Goal: Information Seeking & Learning: Compare options

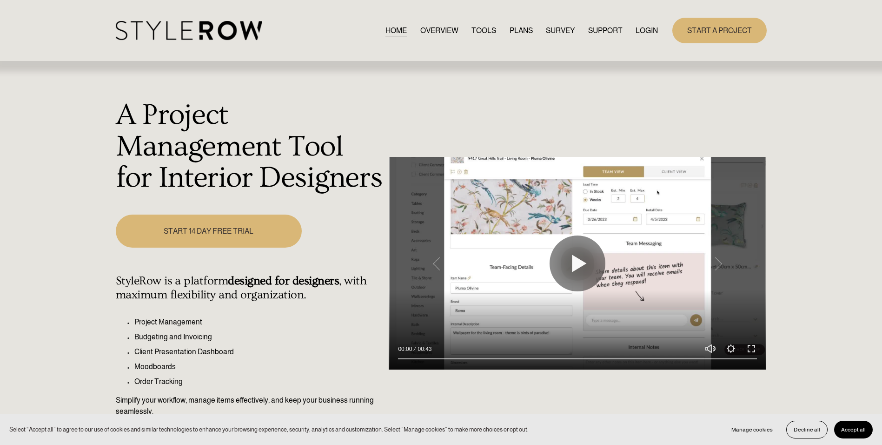
click at [642, 31] on link "LOGIN" at bounding box center [647, 30] width 22 height 13
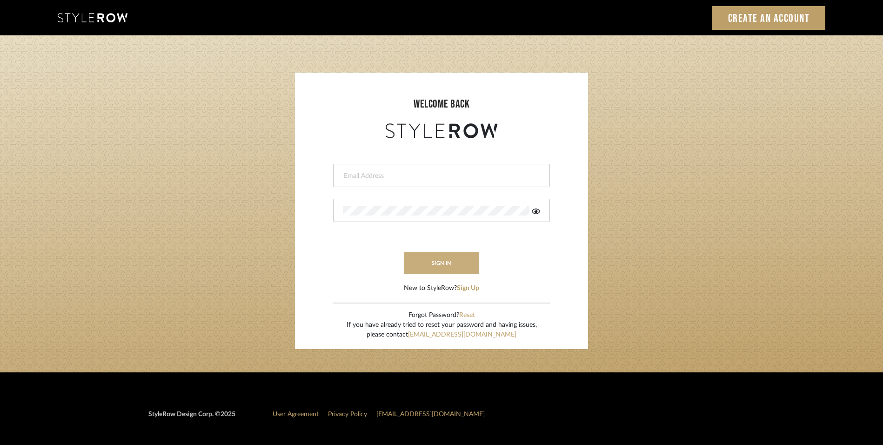
type input "[EMAIL_ADDRESS][DOMAIN_NAME]"
click at [458, 268] on button "sign in" at bounding box center [441, 263] width 74 height 22
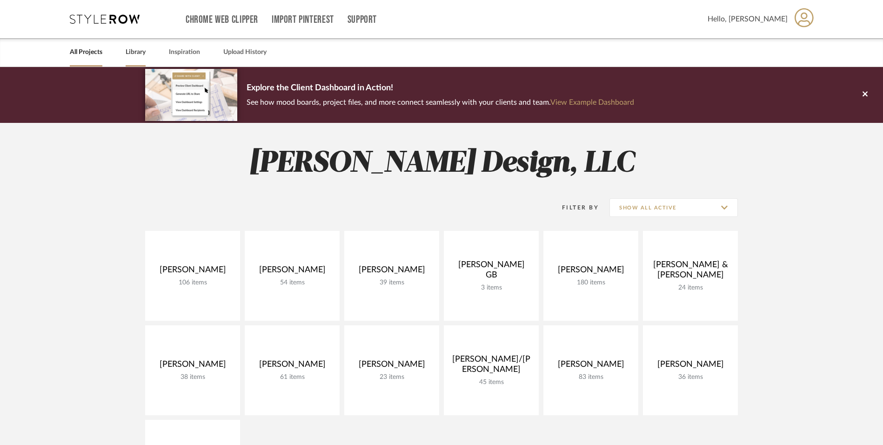
click at [133, 49] on link "Library" at bounding box center [136, 52] width 20 height 13
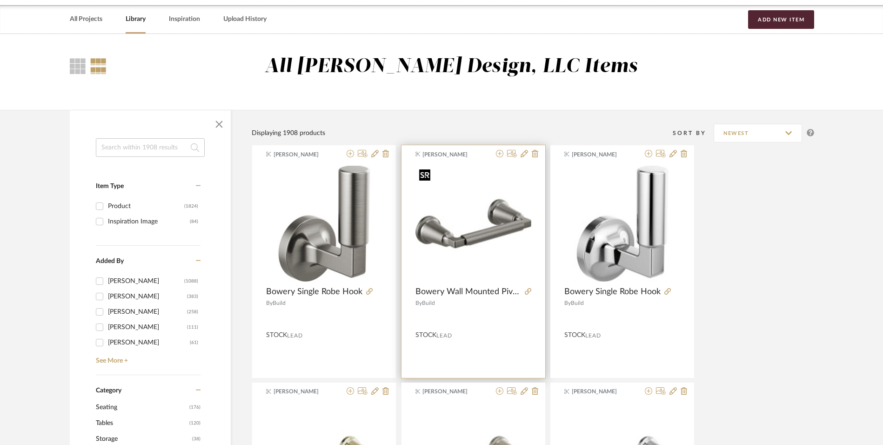
scroll to position [93, 0]
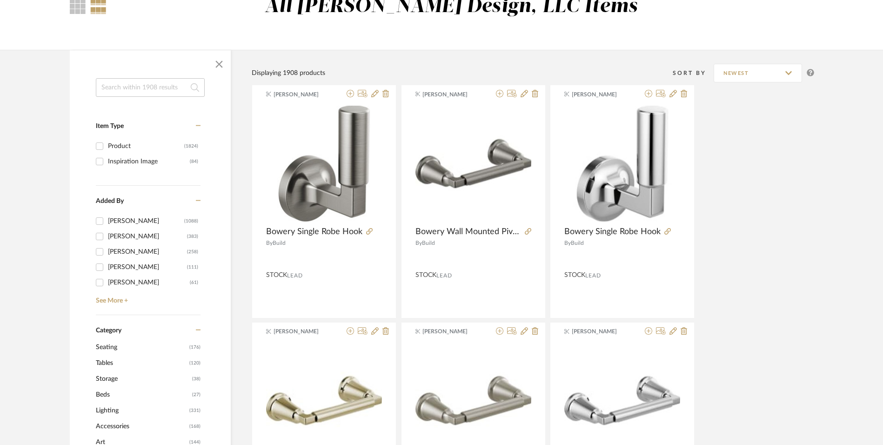
click at [155, 95] on input at bounding box center [150, 87] width 109 height 19
type input "Sink"
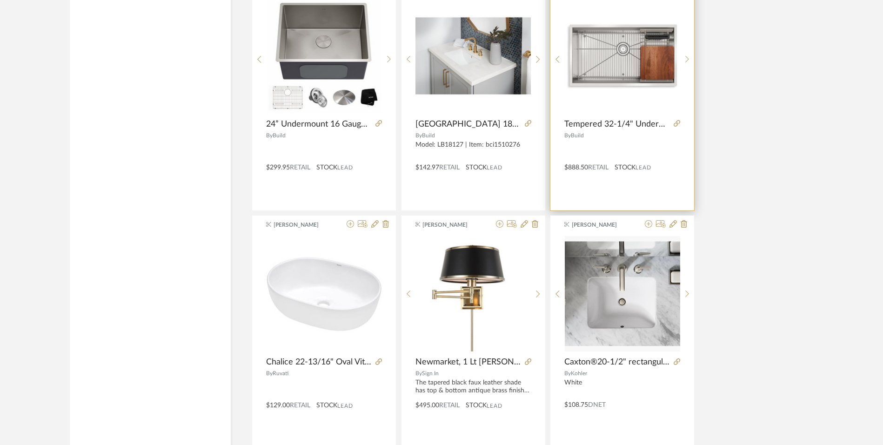
scroll to position [884, 0]
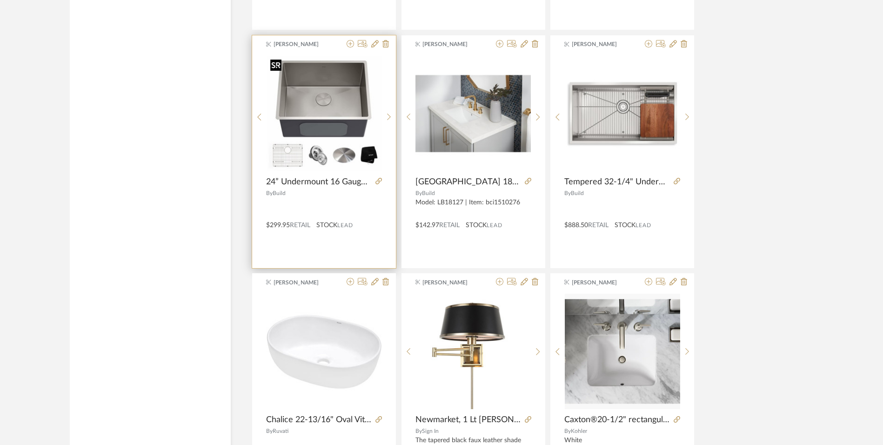
click at [329, 123] on img "0" at bounding box center [323, 113] width 115 height 115
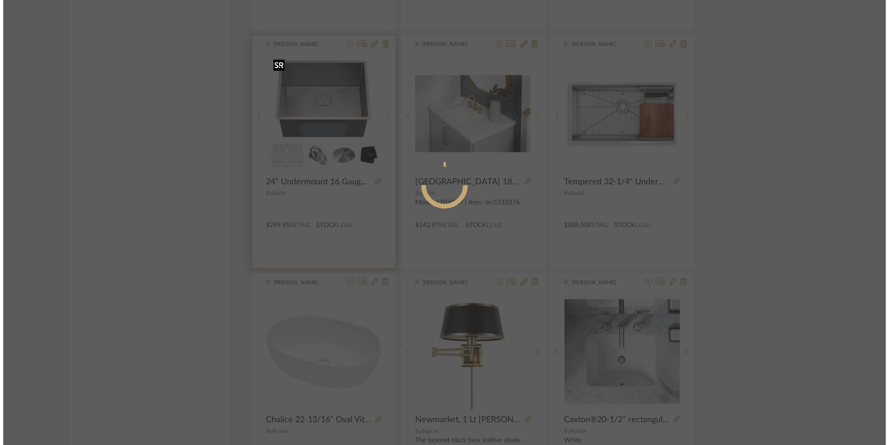
scroll to position [0, 0]
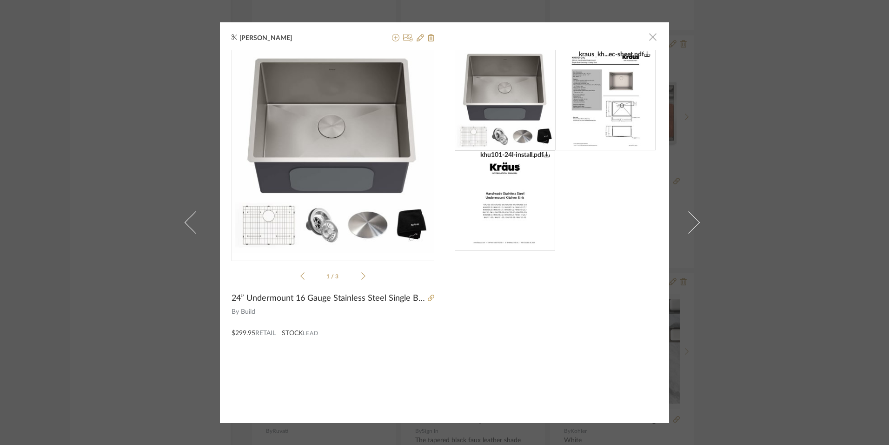
click at [644, 33] on span "button" at bounding box center [653, 37] width 19 height 19
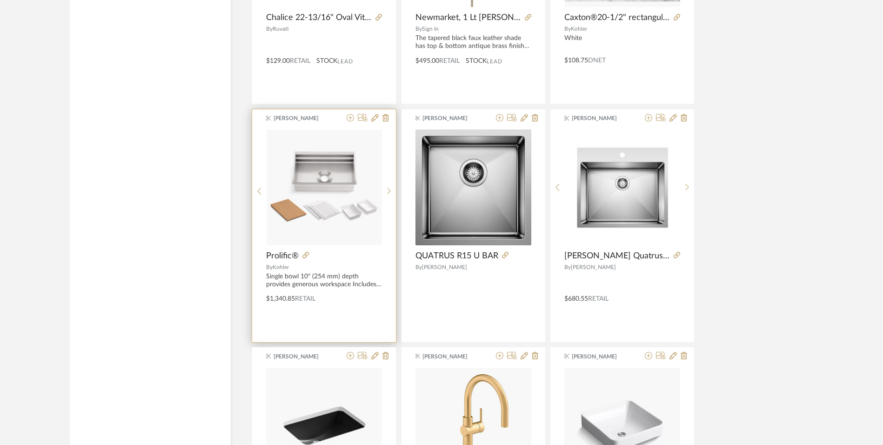
scroll to position [1302, 0]
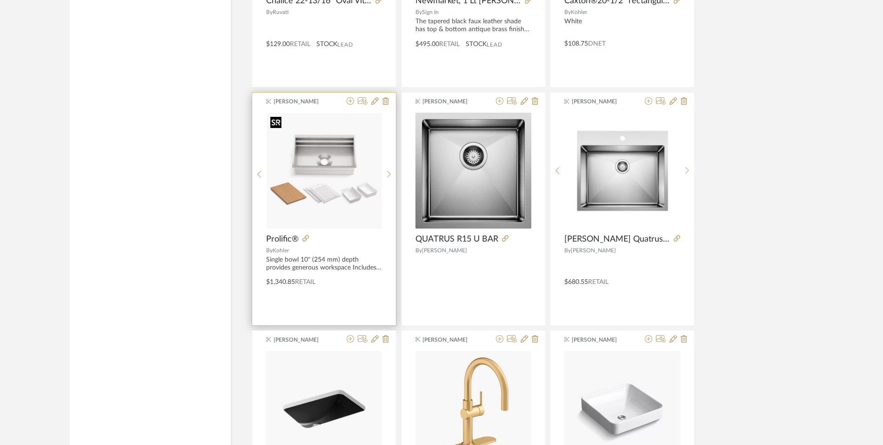
click at [293, 175] on img "0" at bounding box center [323, 170] width 115 height 115
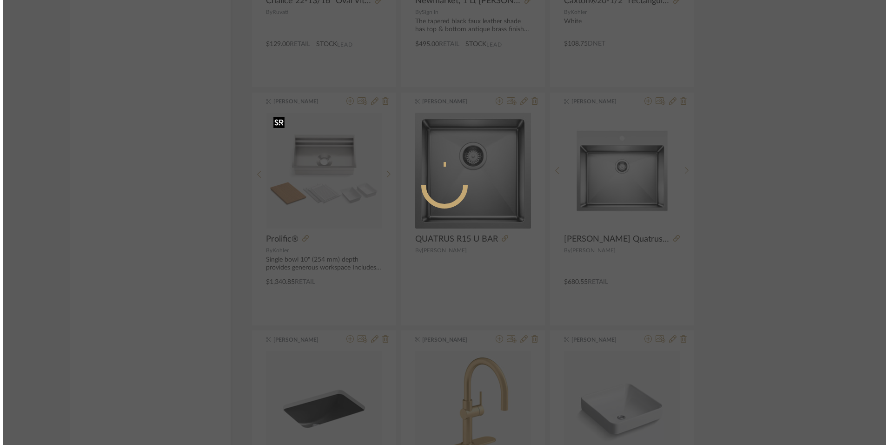
scroll to position [0, 0]
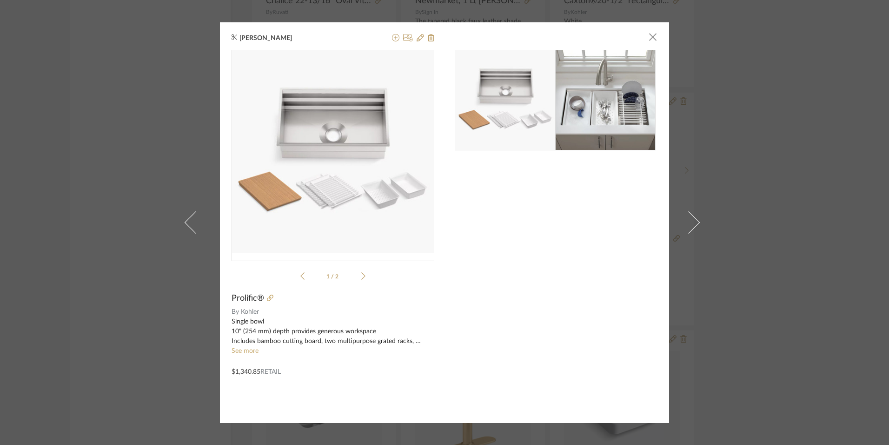
click at [362, 273] on icon at bounding box center [363, 276] width 4 height 8
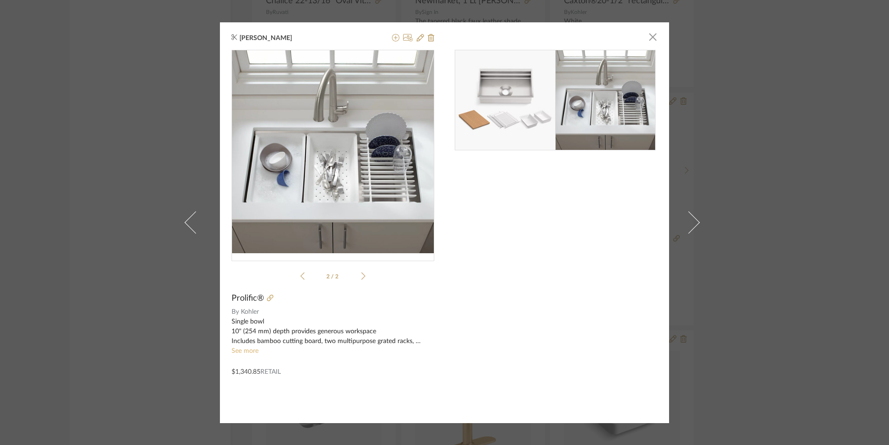
click at [247, 350] on link "See more" at bounding box center [245, 350] width 27 height 7
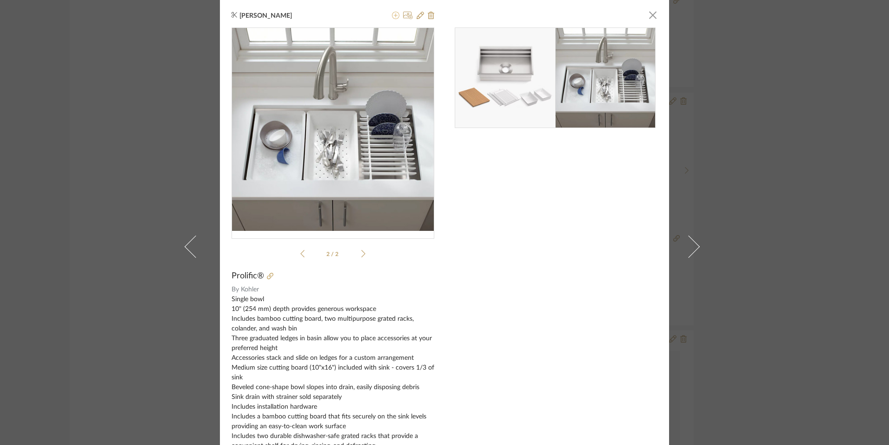
click at [392, 15] on icon at bounding box center [395, 15] width 7 height 7
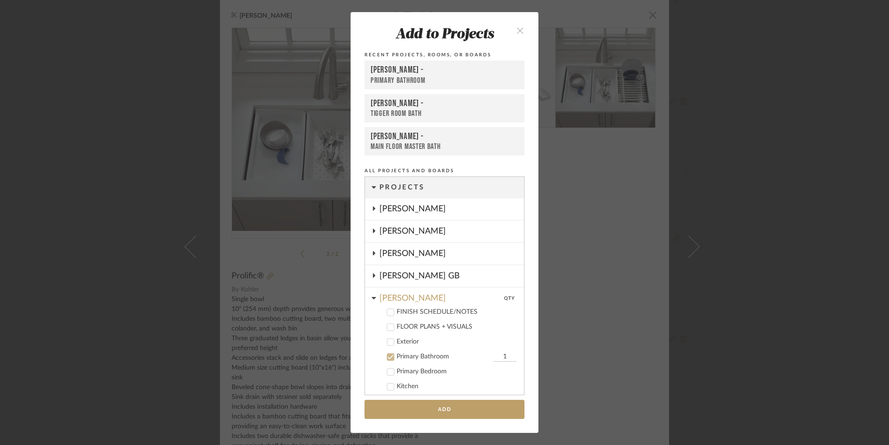
click at [524, 30] on button "close" at bounding box center [519, 29] width 27 height 19
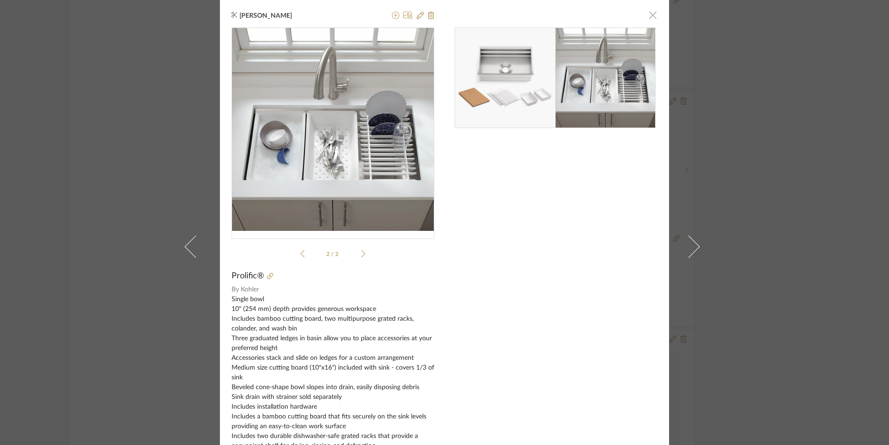
click at [650, 9] on span "button" at bounding box center [653, 15] width 19 height 19
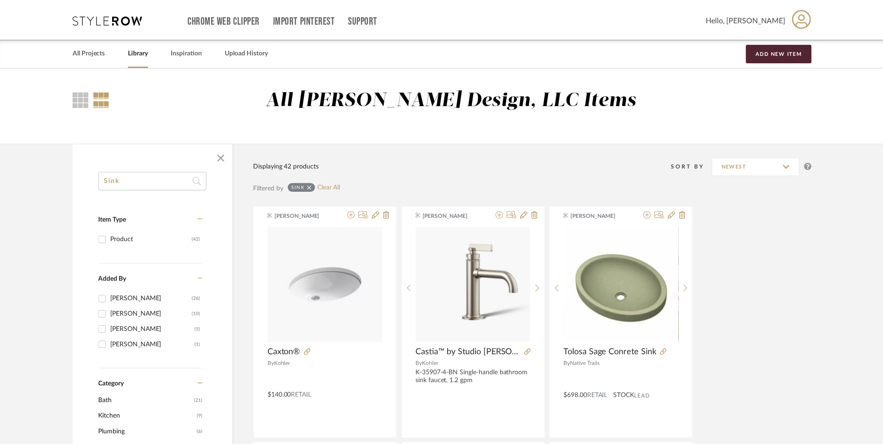
scroll to position [1302, 0]
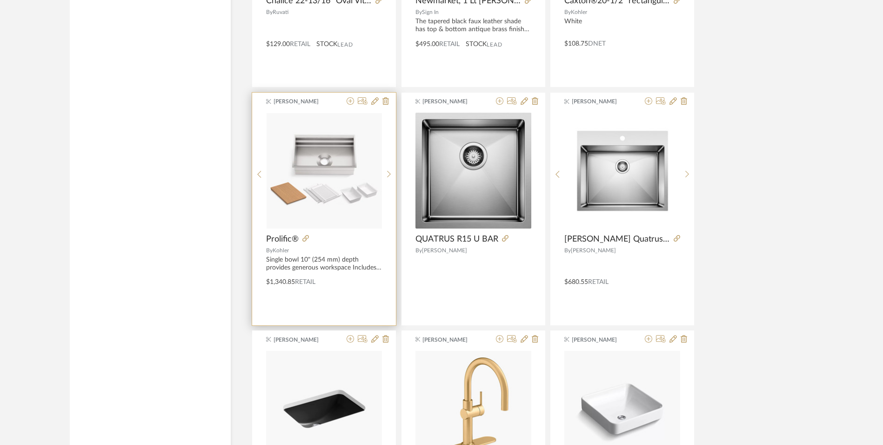
click at [348, 260] on div "Single bowl 10" (254 mm) depth provides generous workspace Includes bamboo cutt…" at bounding box center [324, 264] width 116 height 16
click at [349, 158] on img "0" at bounding box center [323, 170] width 115 height 115
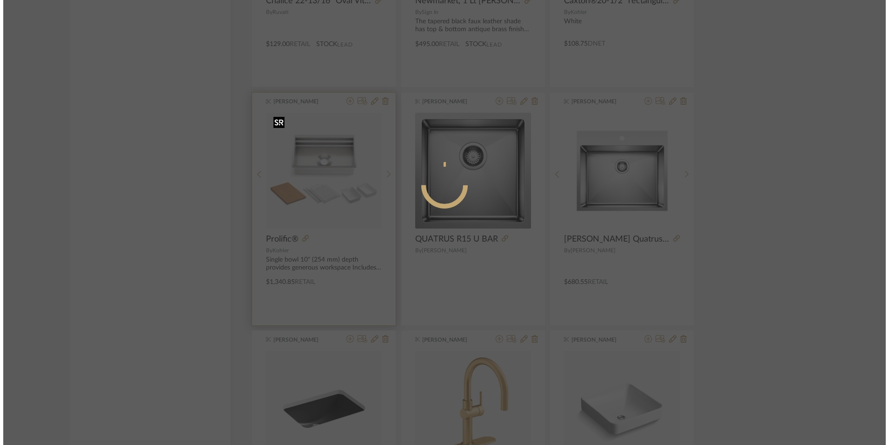
scroll to position [0, 0]
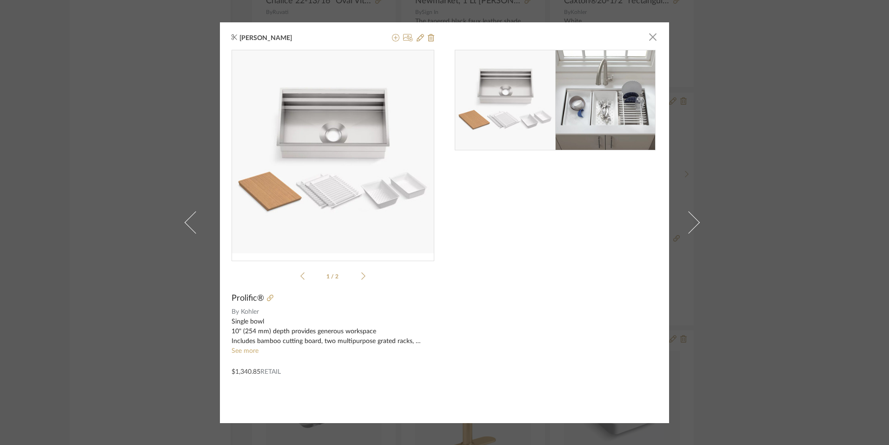
click at [581, 91] on img at bounding box center [605, 100] width 100 height 100
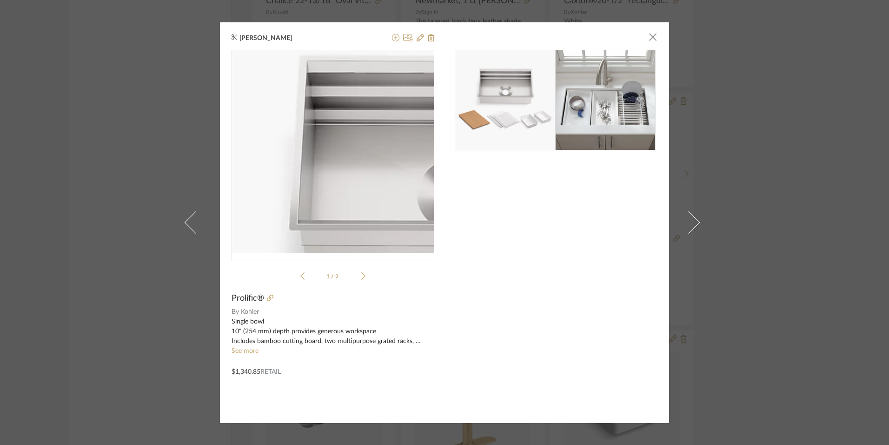
click at [288, 120] on img "0" at bounding box center [333, 151] width 203 height 203
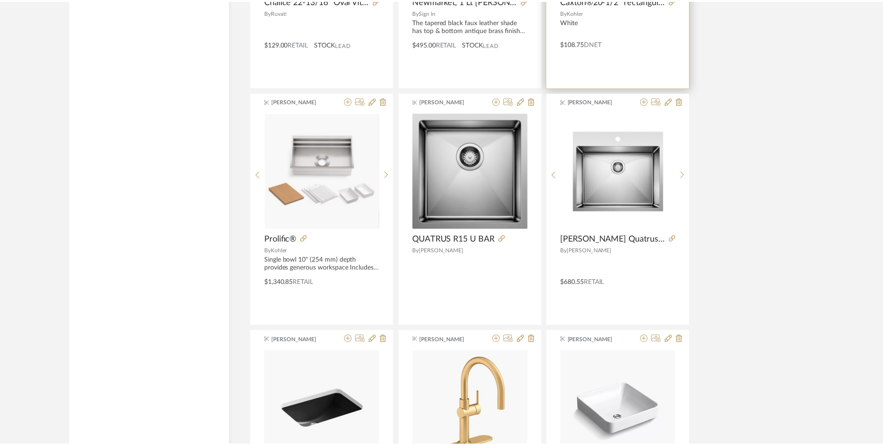
scroll to position [1302, 0]
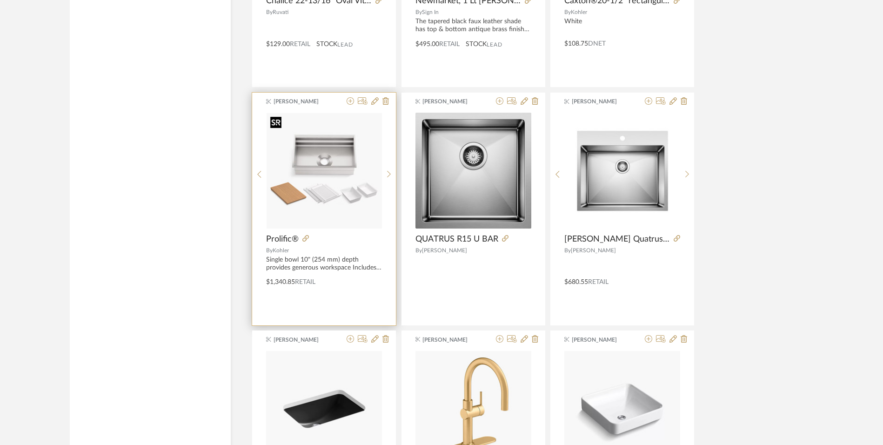
click at [285, 140] on img "0" at bounding box center [323, 170] width 115 height 115
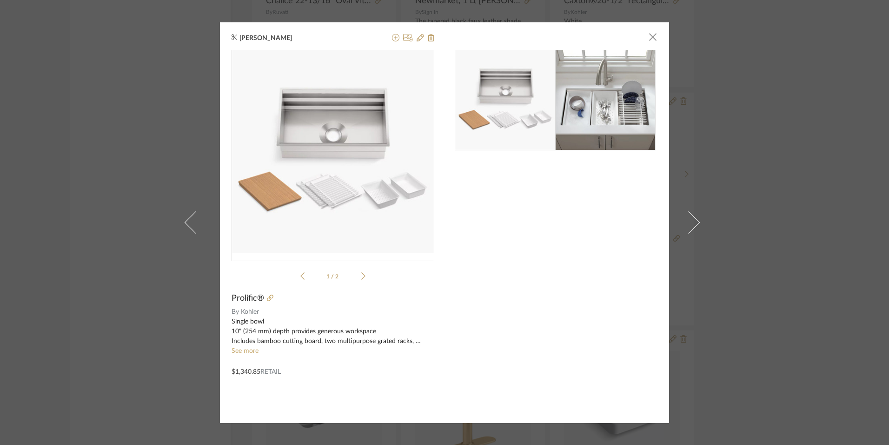
click at [632, 117] on img at bounding box center [605, 100] width 100 height 100
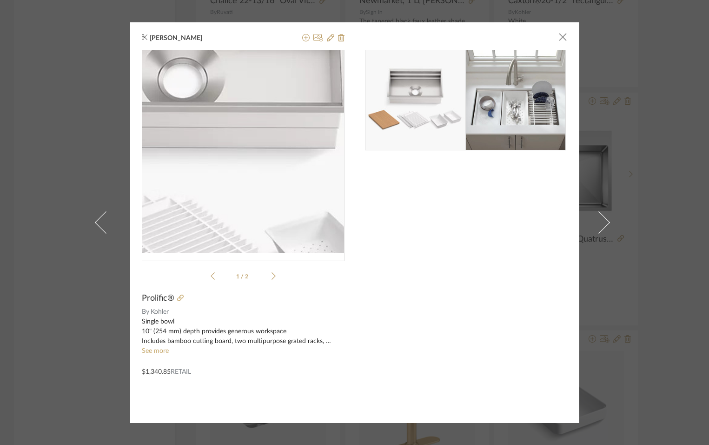
click at [260, 159] on img "0" at bounding box center [243, 151] width 203 height 203
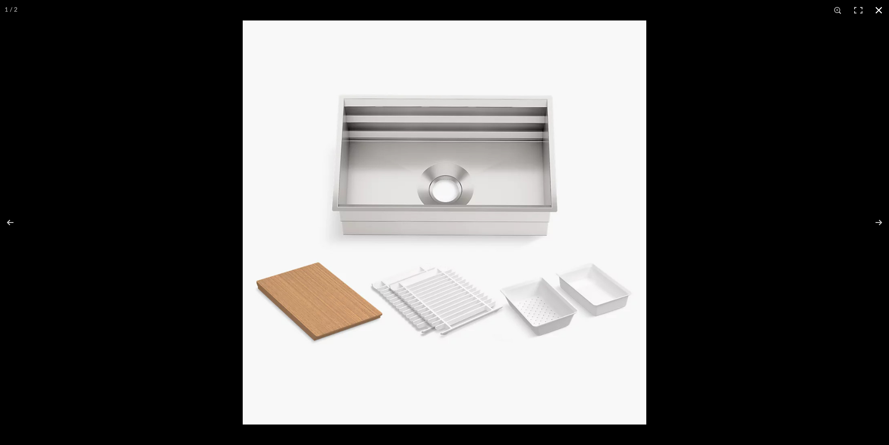
click at [883, 8] on button at bounding box center [879, 10] width 20 height 20
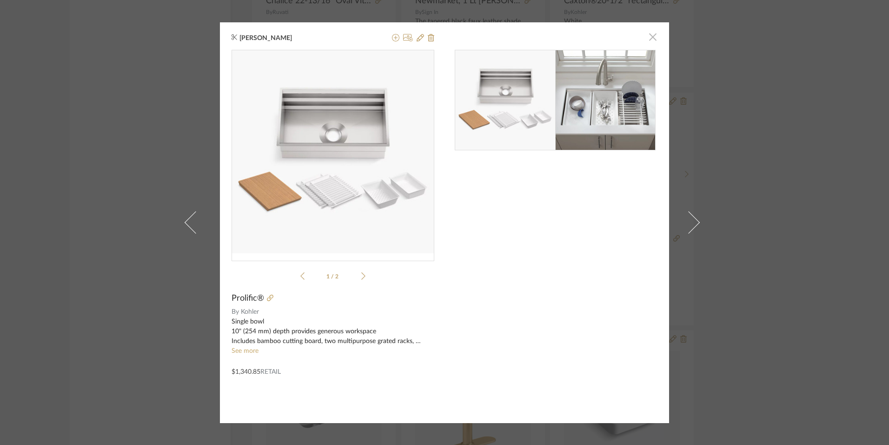
click at [653, 33] on span "button" at bounding box center [653, 37] width 19 height 19
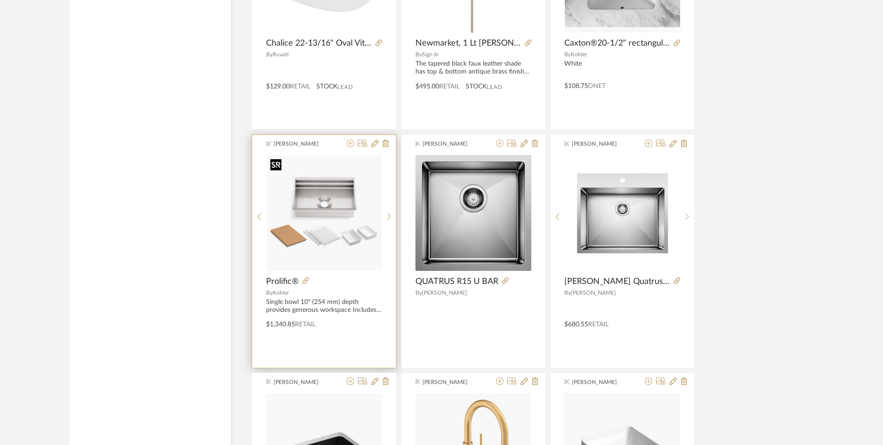
scroll to position [1349, 0]
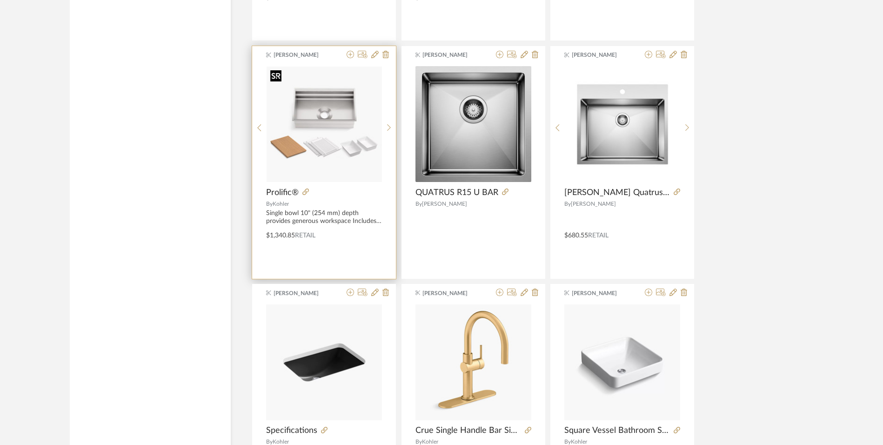
click at [328, 148] on img "0" at bounding box center [323, 123] width 115 height 115
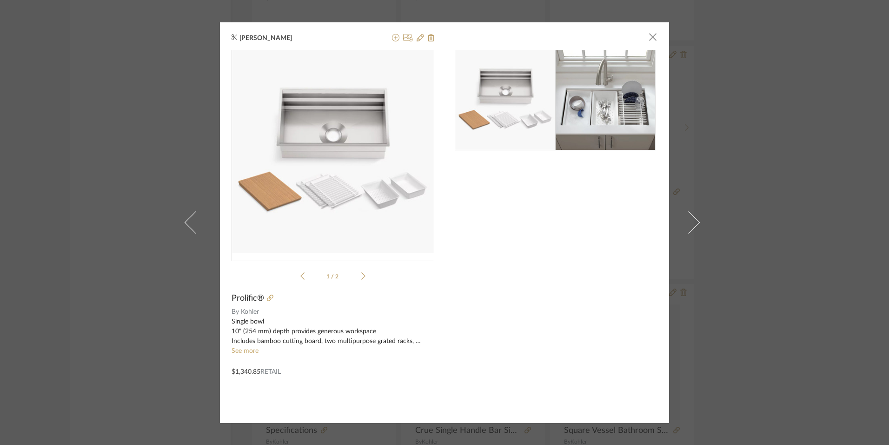
click at [337, 200] on img "0" at bounding box center [333, 151] width 203 height 203
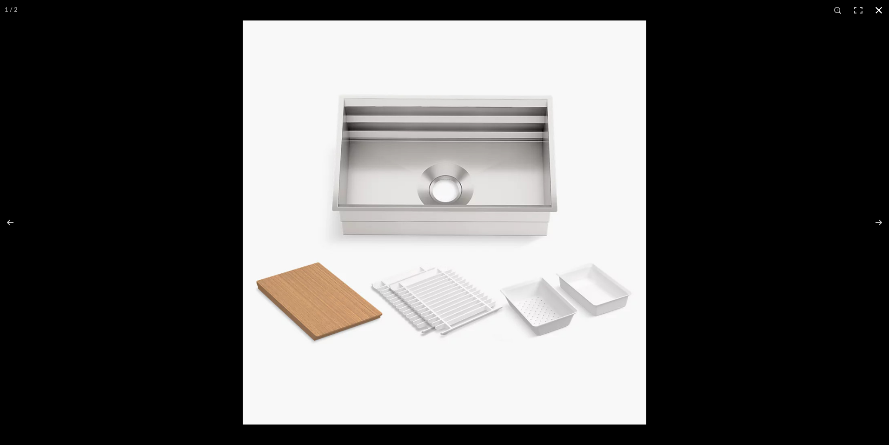
click at [879, 10] on button at bounding box center [879, 10] width 20 height 20
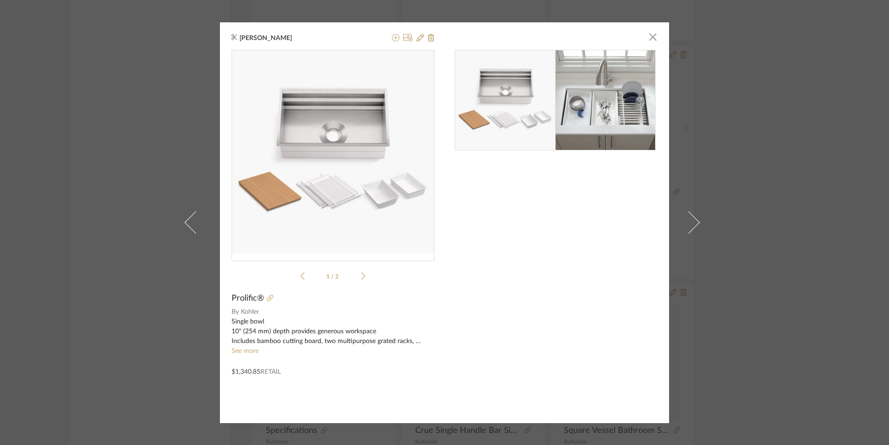
click at [267, 296] on icon at bounding box center [270, 297] width 7 height 7
